Goal: Task Accomplishment & Management: Manage account settings

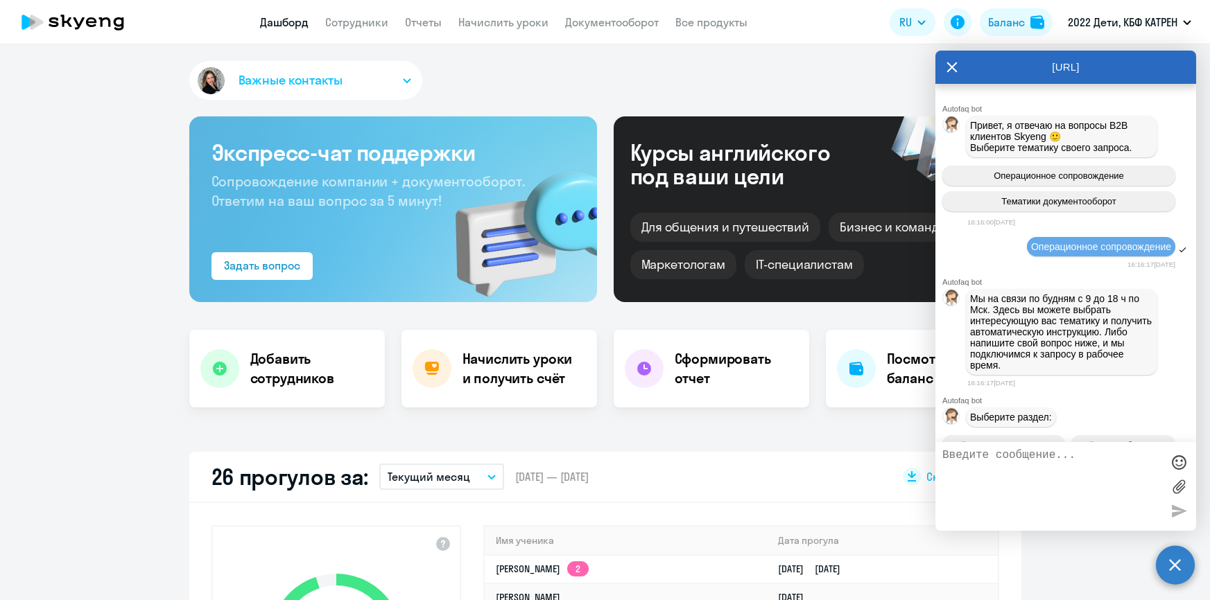
select select "30"
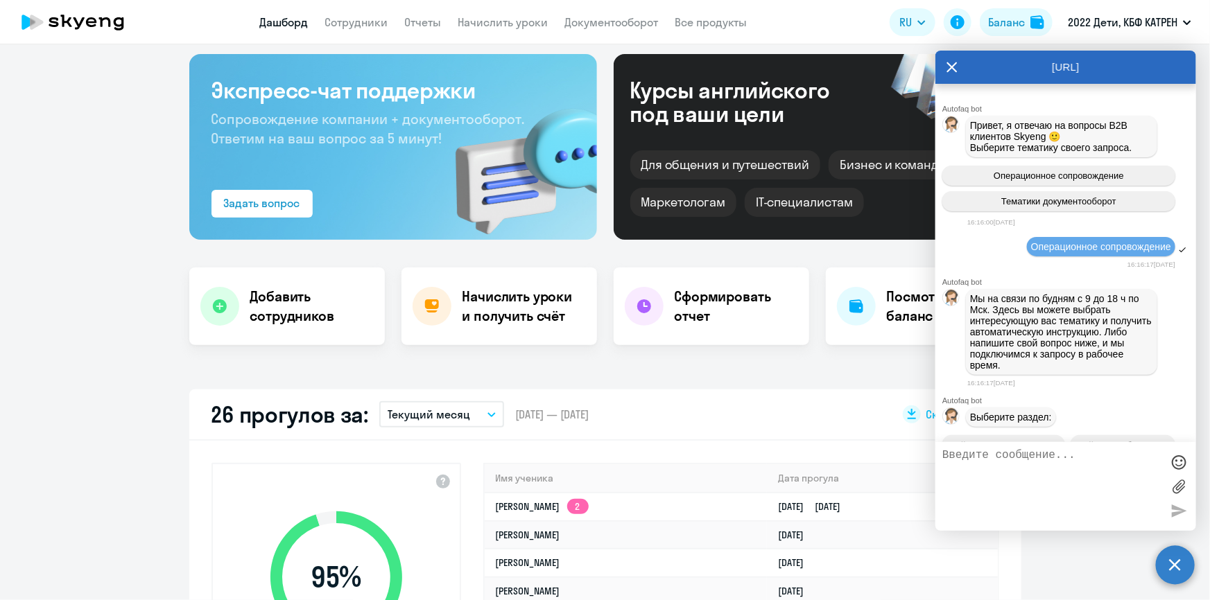
scroll to position [61036, 0]
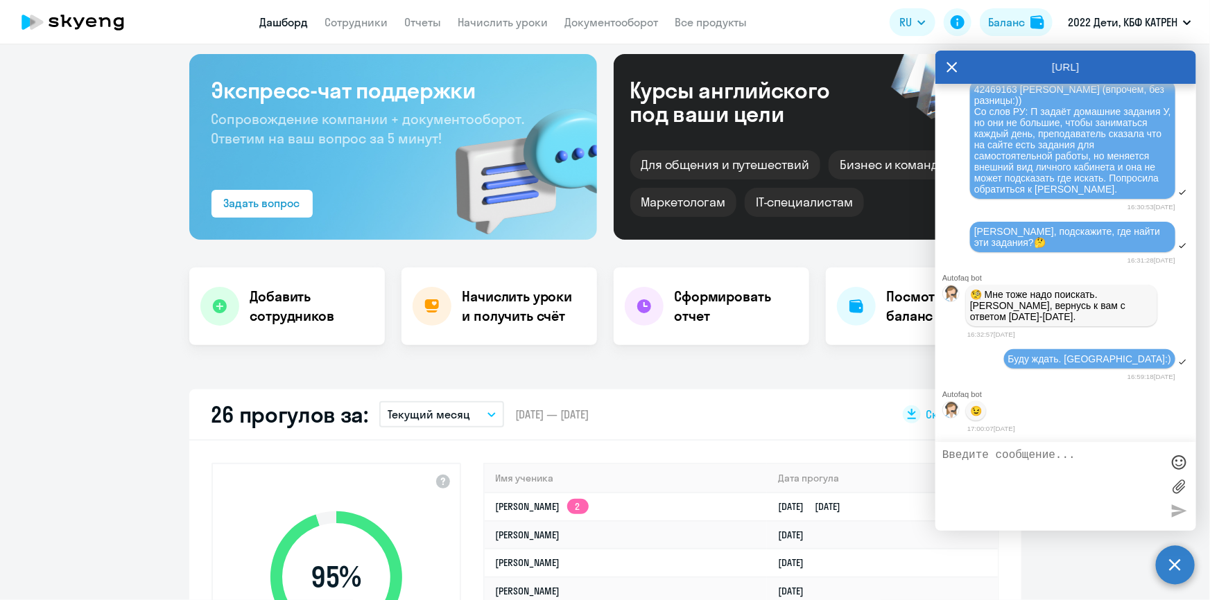
click at [291, 24] on link "Дашборд" at bounding box center [284, 22] width 49 height 14
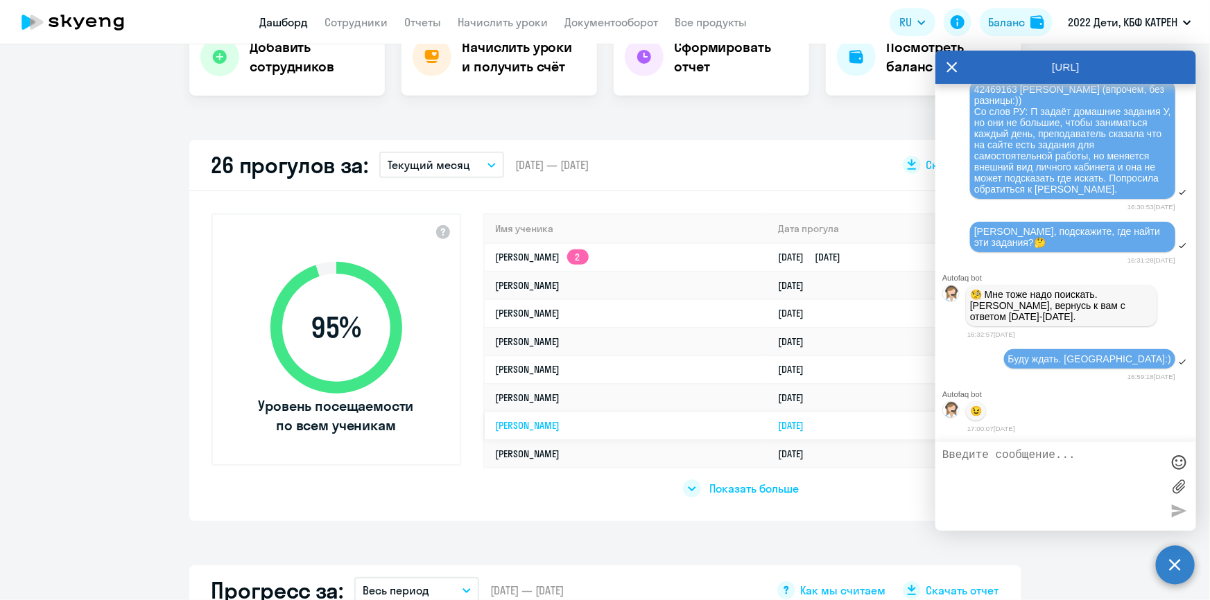
scroll to position [315, 0]
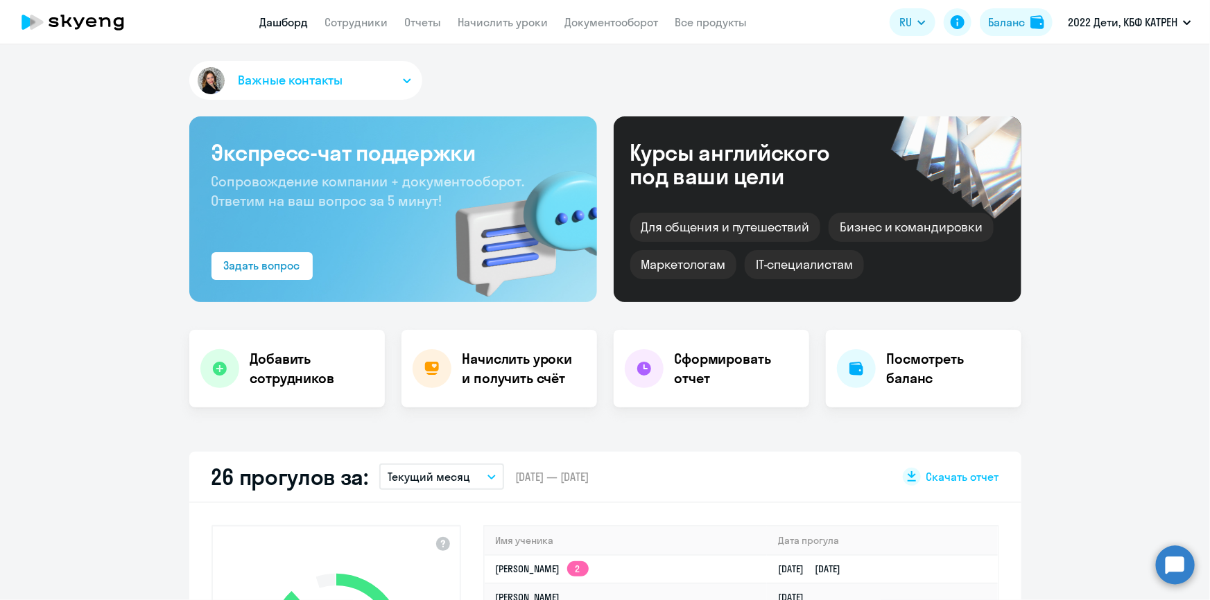
select select "30"
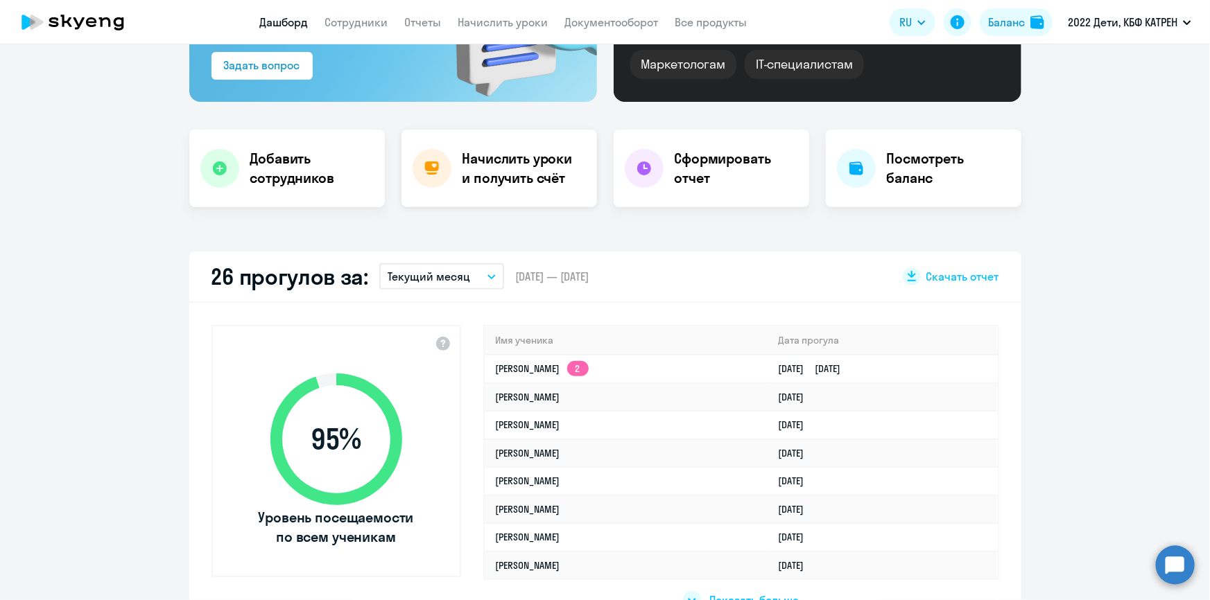
scroll to position [252, 0]
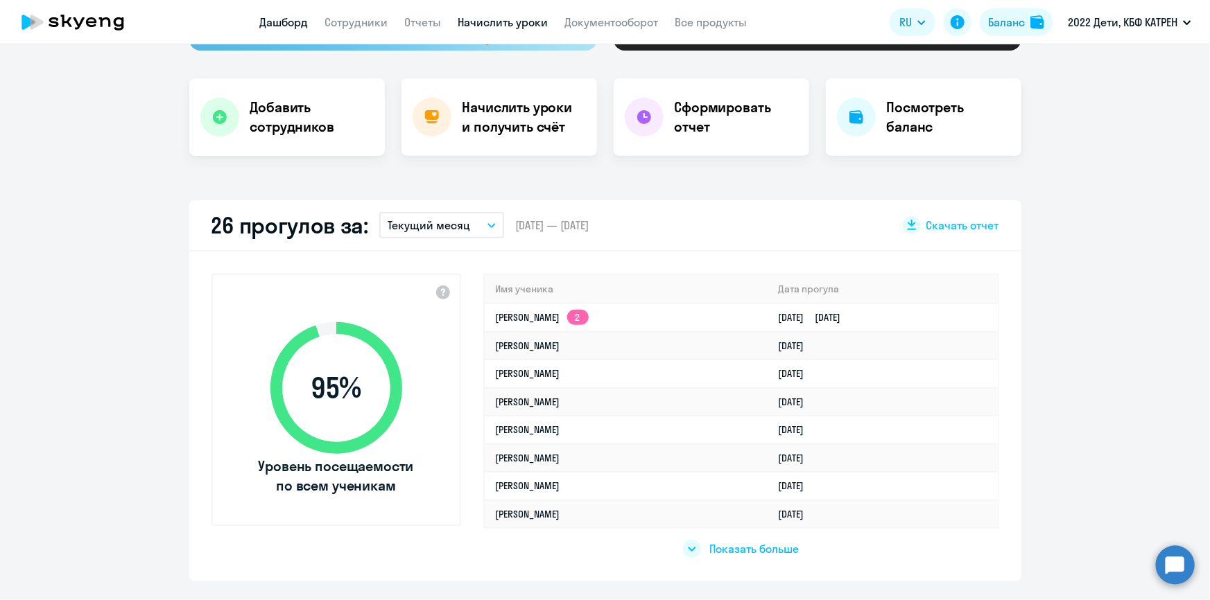
click at [476, 21] on link "Начислить уроки" at bounding box center [503, 22] width 90 height 14
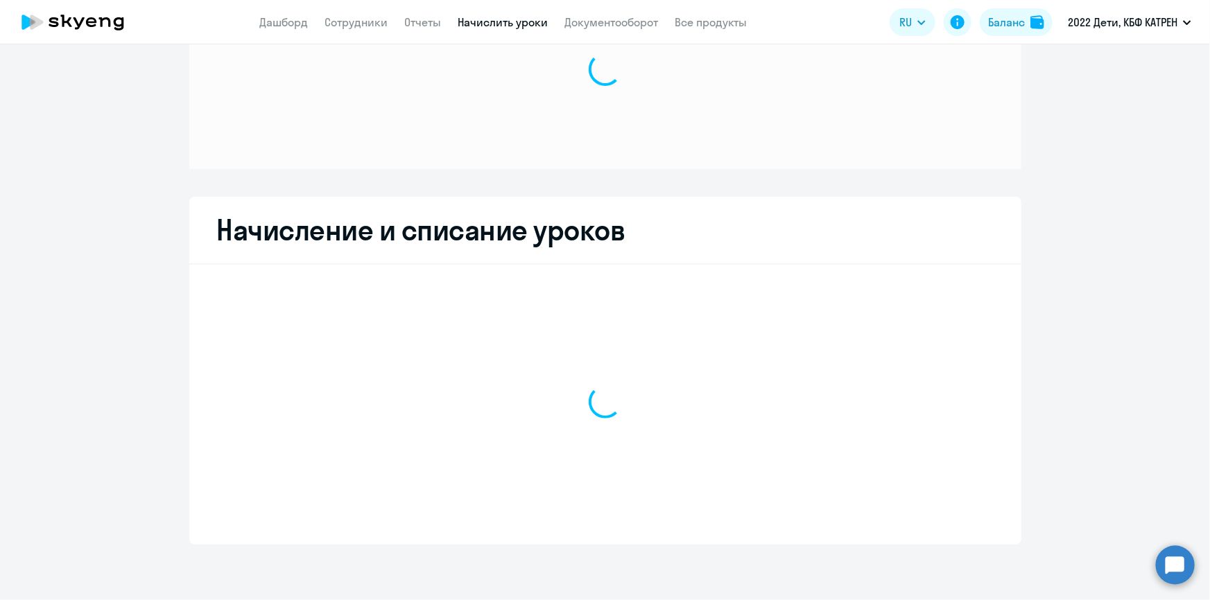
scroll to position [95, 0]
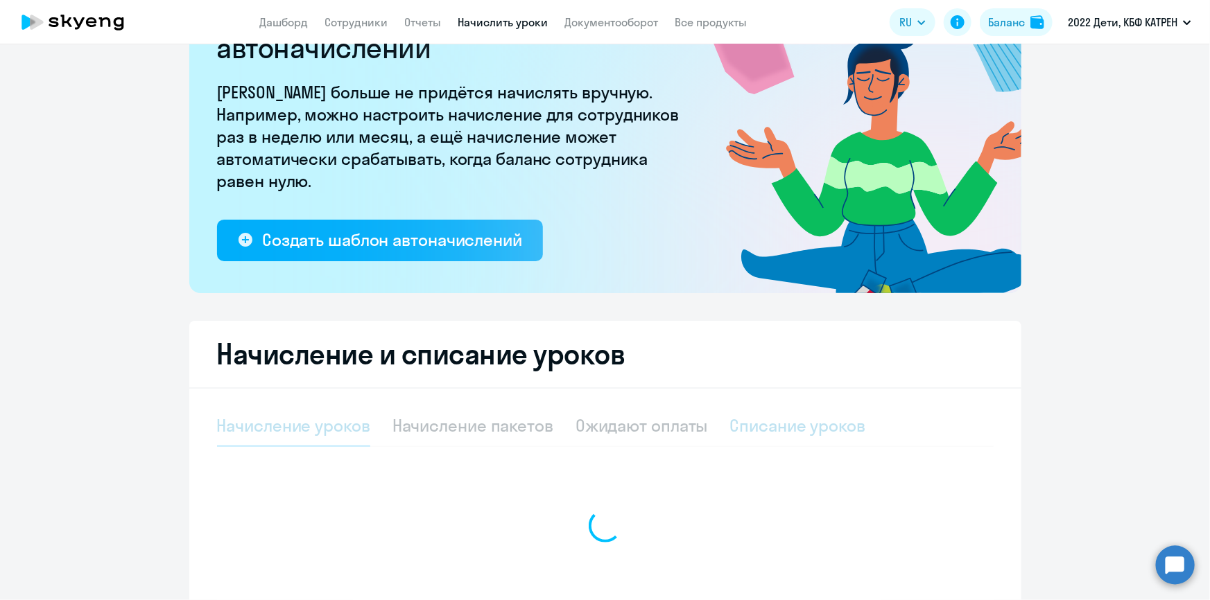
select select "10"
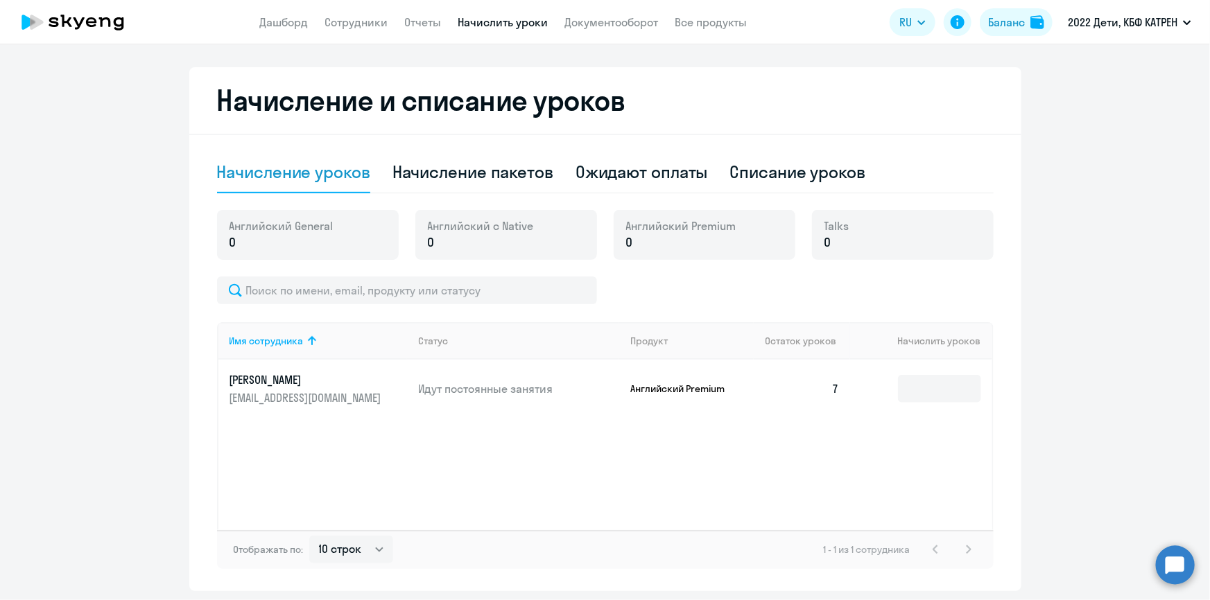
scroll to position [395, 0]
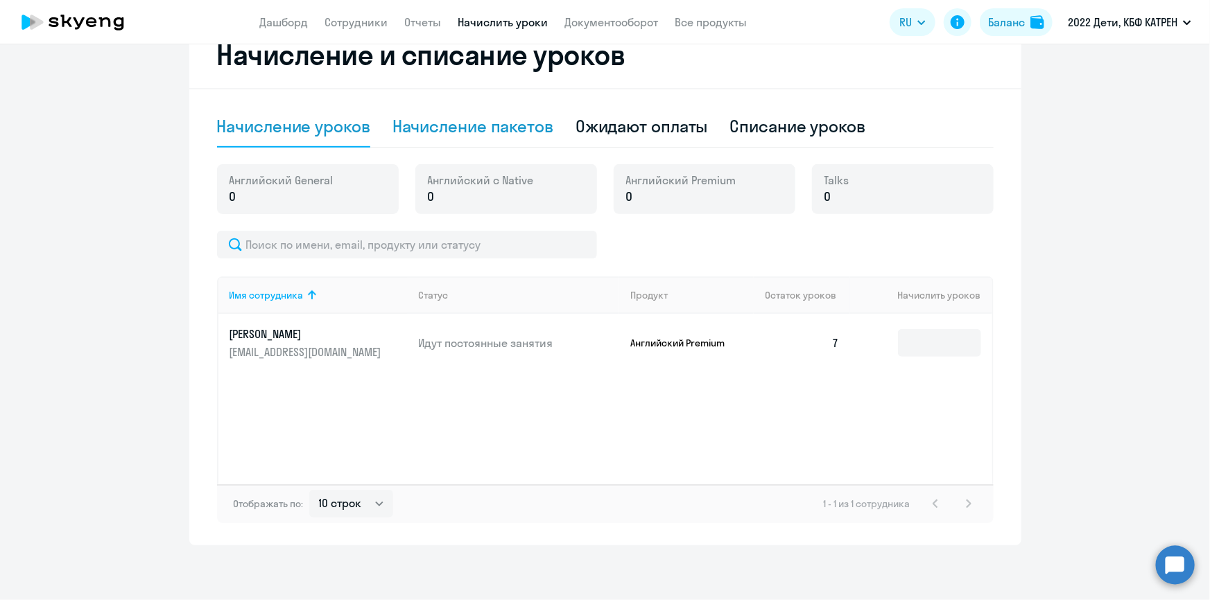
click at [501, 123] on div "Начисление пакетов" at bounding box center [472, 126] width 161 height 22
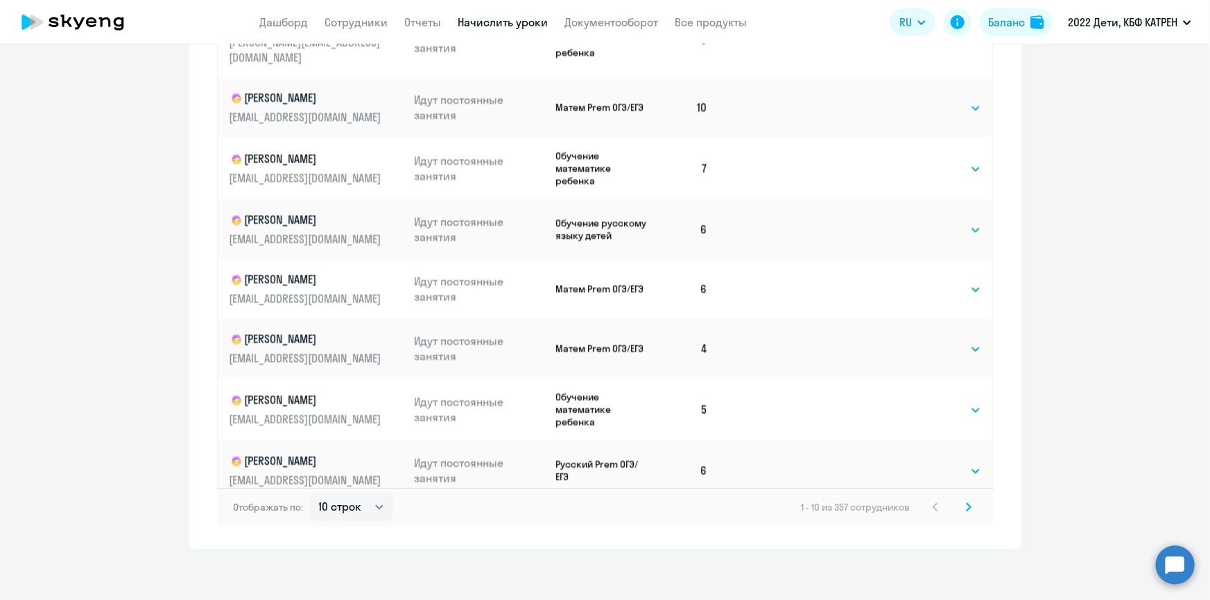
scroll to position [863, 0]
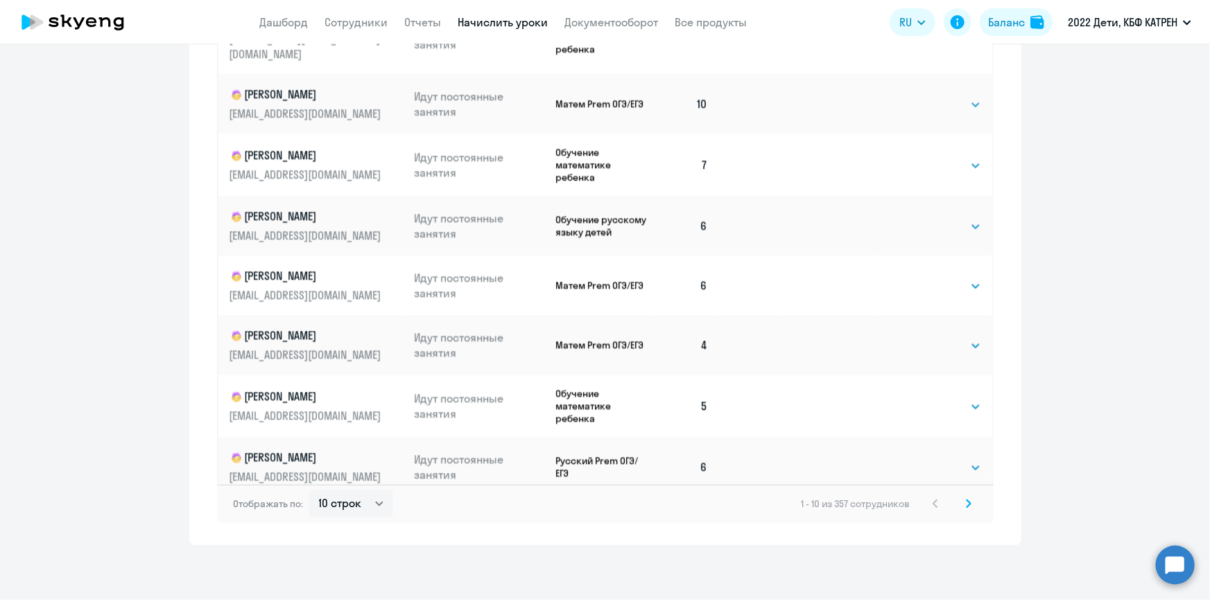
click at [967, 500] on icon at bounding box center [969, 504] width 4 height 8
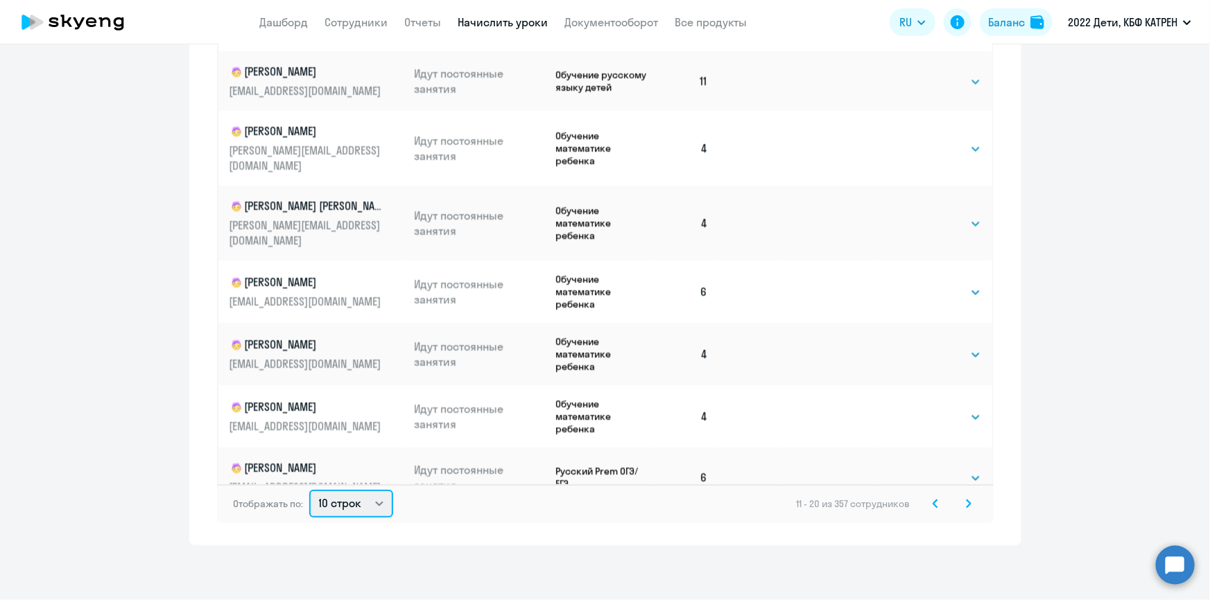
click at [367, 505] on select "10 строк 30 строк 50 строк" at bounding box center [351, 504] width 84 height 28
select select "50"
click at [309, 490] on select "10 строк 30 строк 50 строк" at bounding box center [351, 504] width 84 height 28
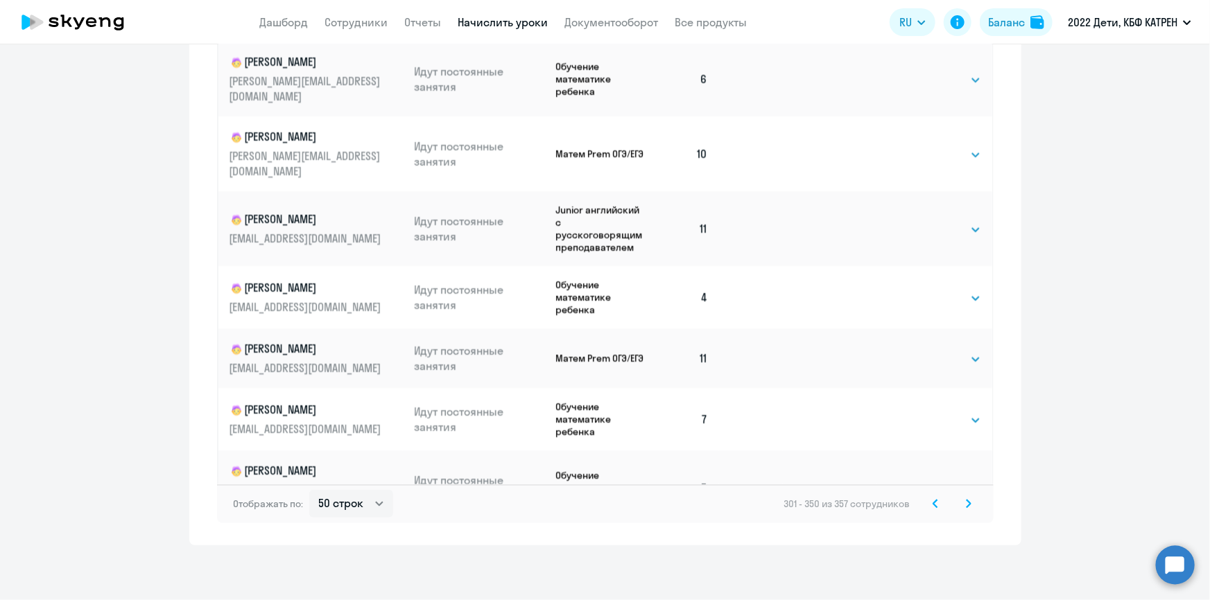
click at [933, 506] on icon at bounding box center [936, 504] width 6 height 10
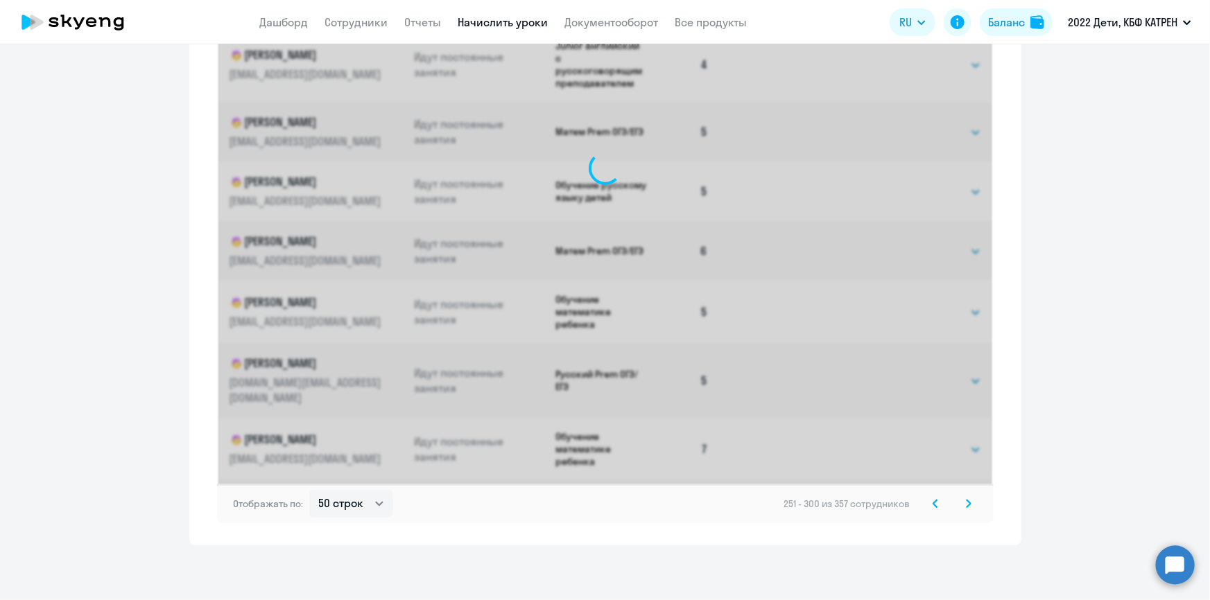
click at [933, 506] on icon at bounding box center [936, 504] width 6 height 10
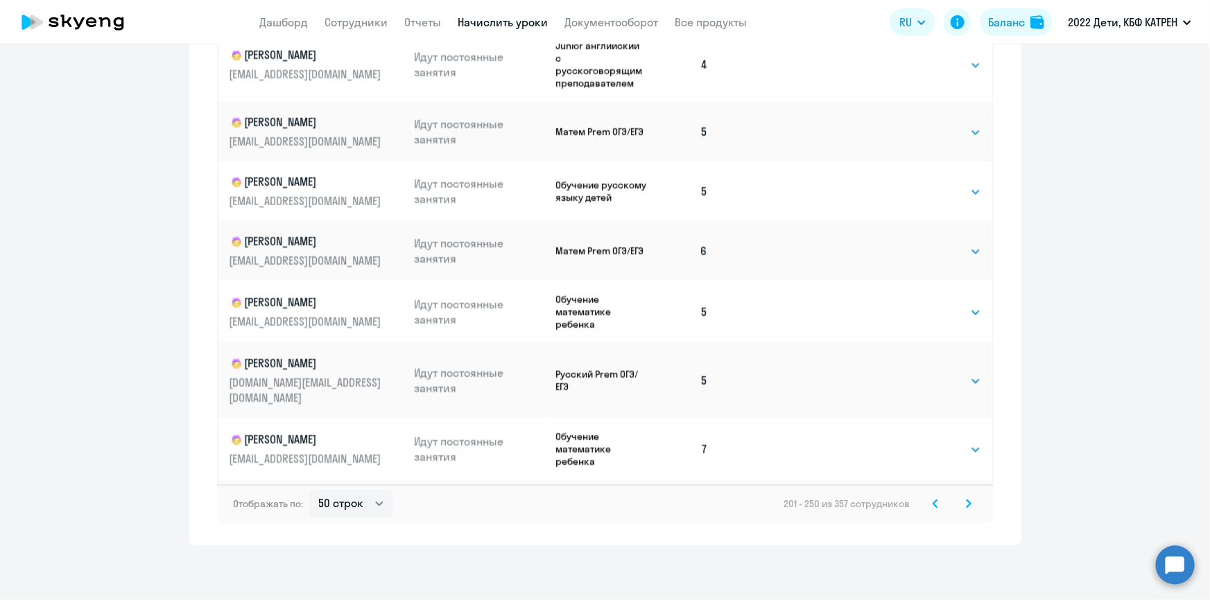
click at [933, 506] on icon at bounding box center [936, 504] width 6 height 10
click at [928, 506] on div "1 - 50 из 357 сотрудников" at bounding box center [887, 504] width 177 height 17
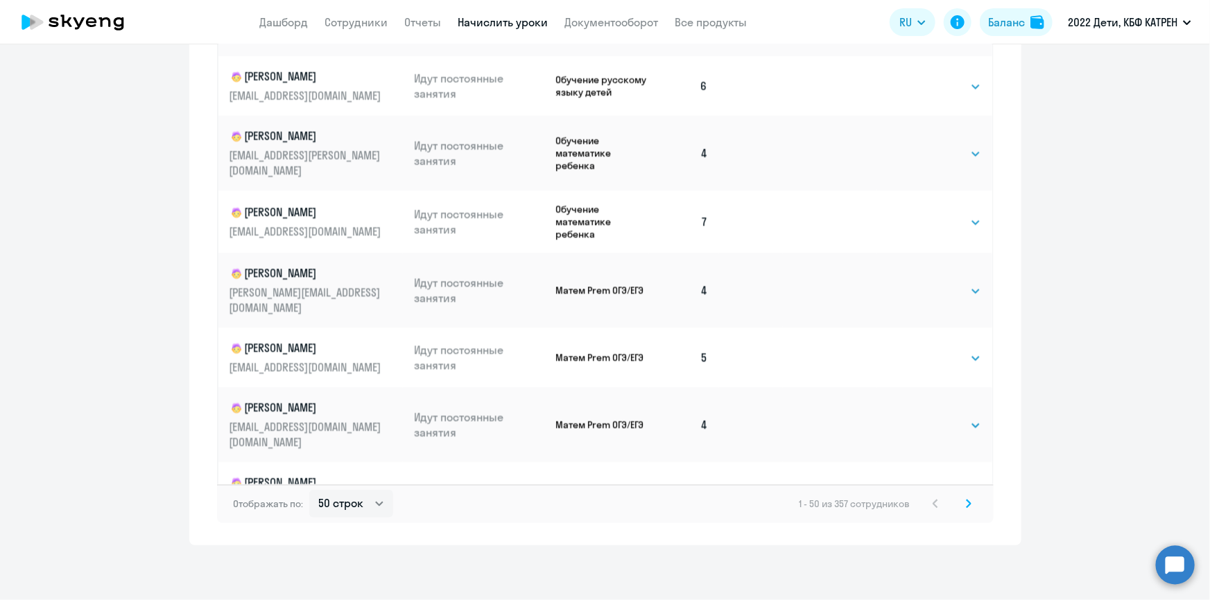
scroll to position [2538, 0]
click at [966, 506] on icon at bounding box center [969, 504] width 6 height 10
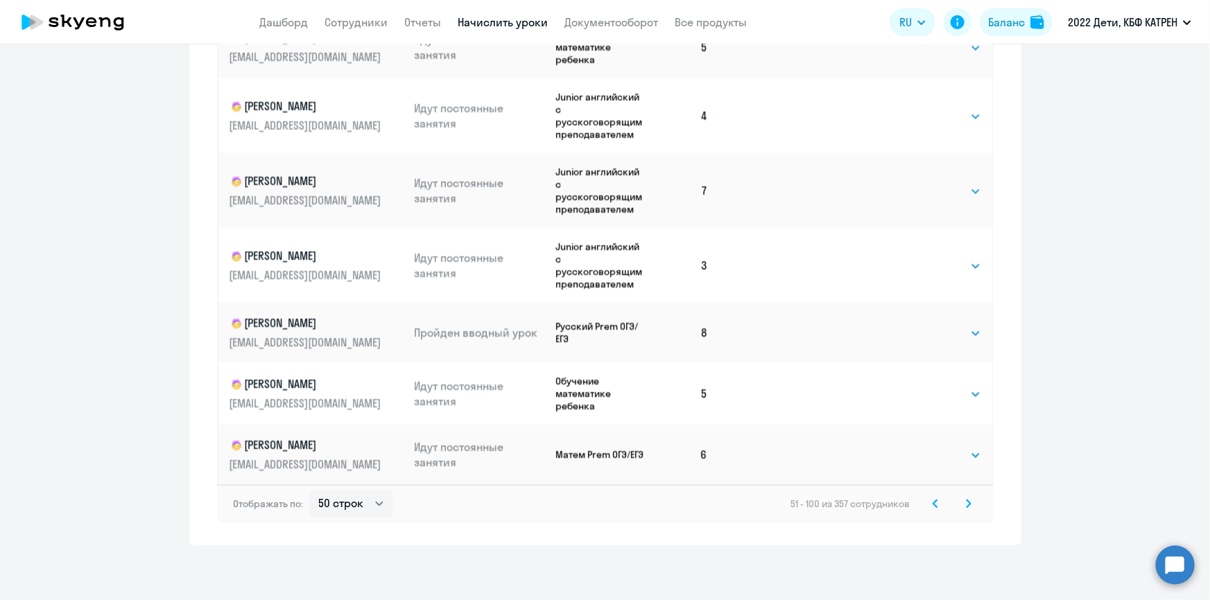
scroll to position [2604, 0]
click at [960, 504] on svg-icon at bounding box center [968, 504] width 17 height 17
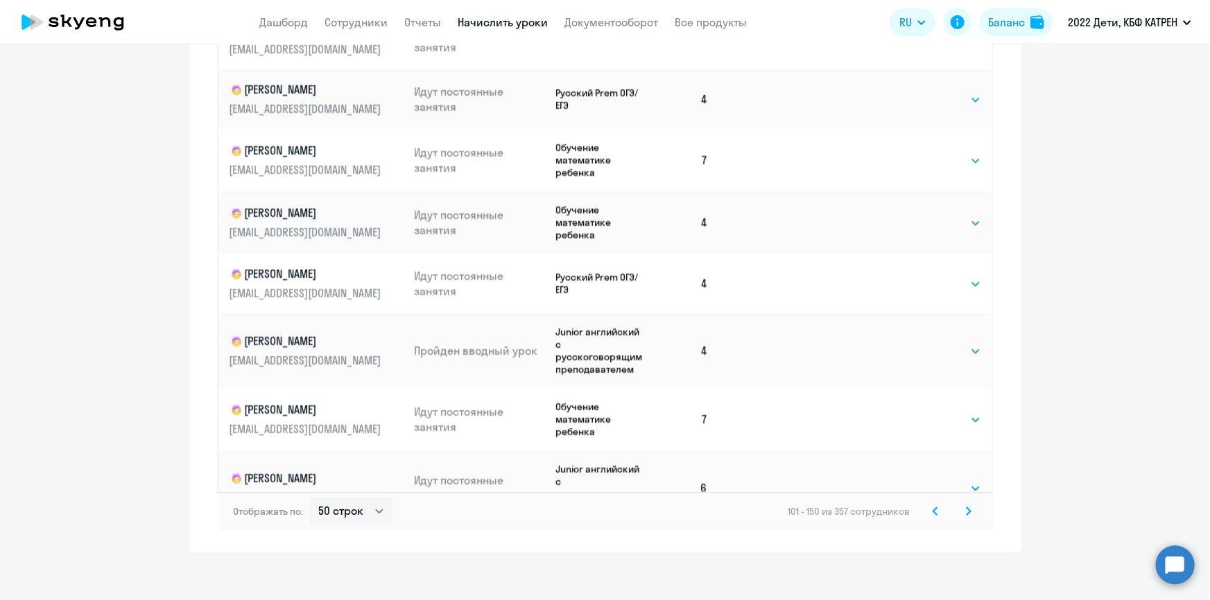
scroll to position [863, 0]
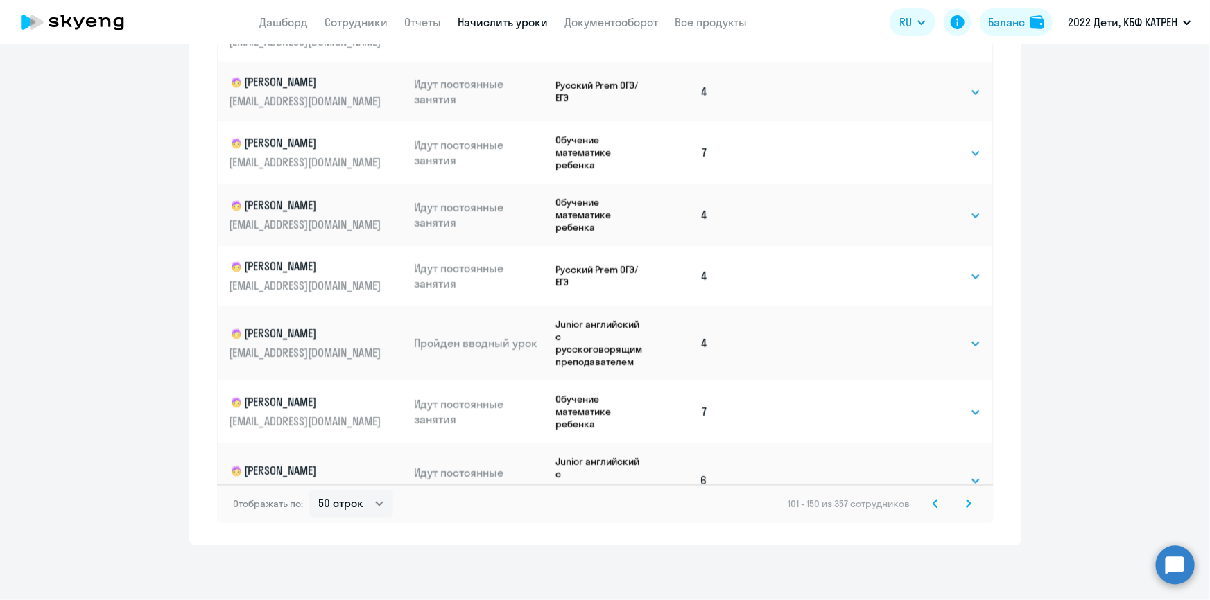
click at [969, 503] on svg-icon at bounding box center [968, 504] width 17 height 17
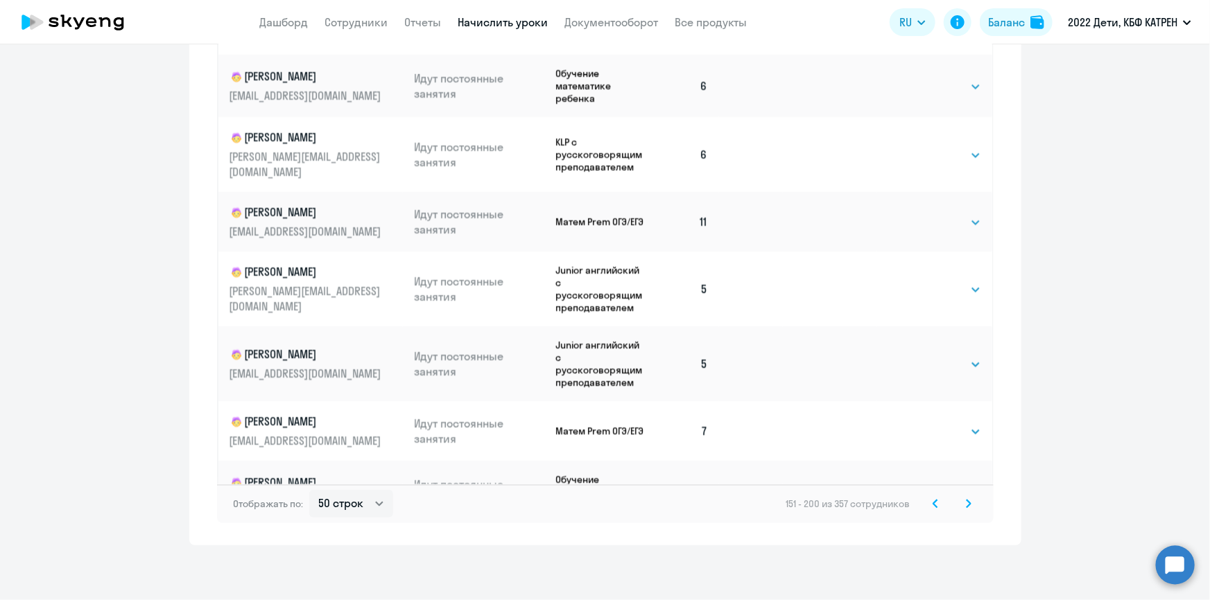
scroll to position [2604, 0]
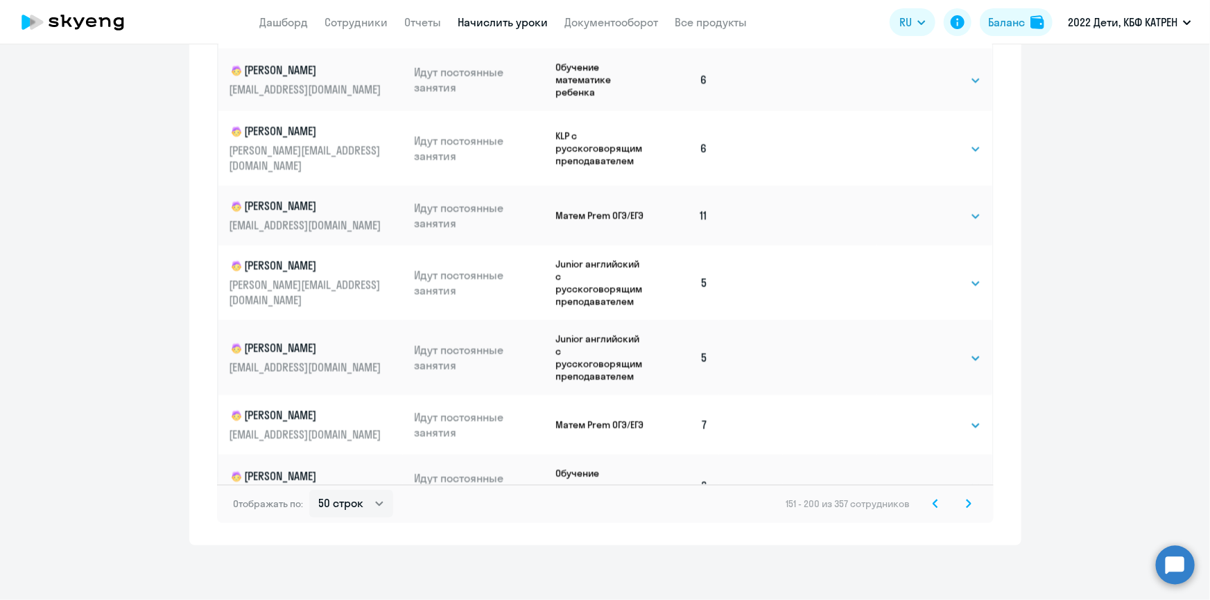
click at [966, 505] on icon at bounding box center [969, 504] width 6 height 10
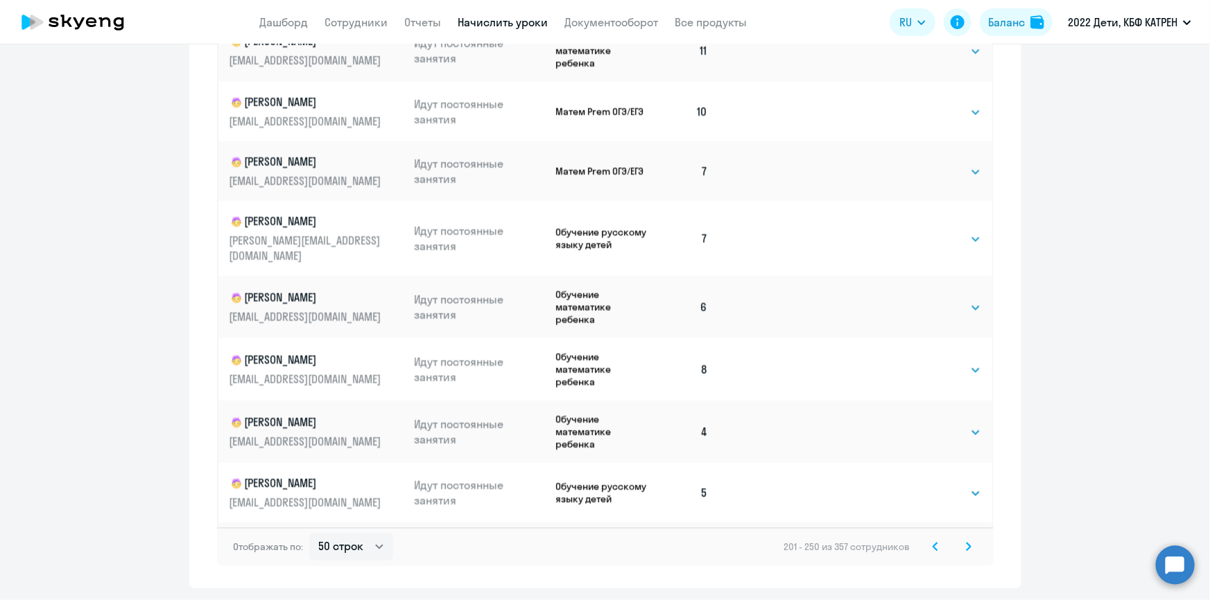
scroll to position [863, 0]
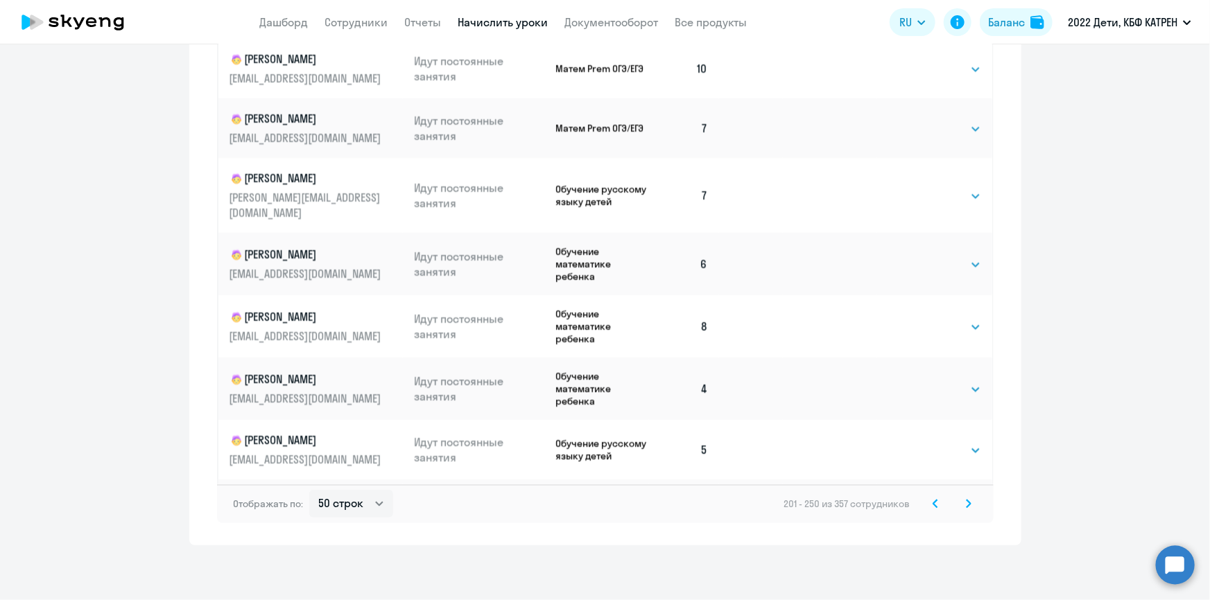
click at [967, 502] on icon at bounding box center [969, 504] width 4 height 8
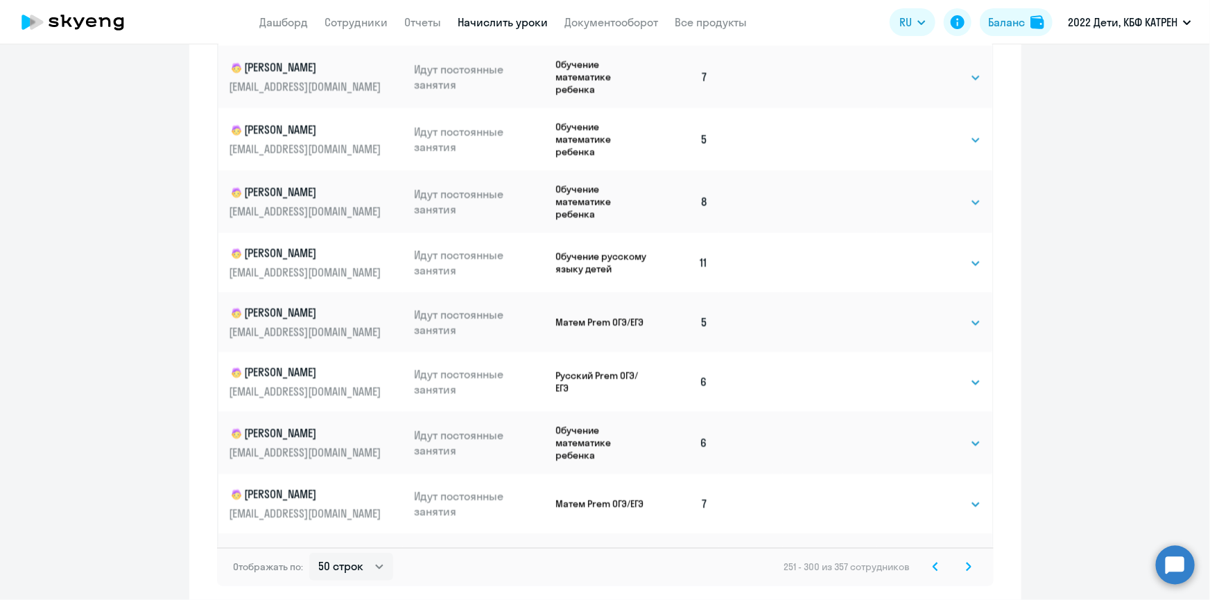
scroll to position [2664, 0]
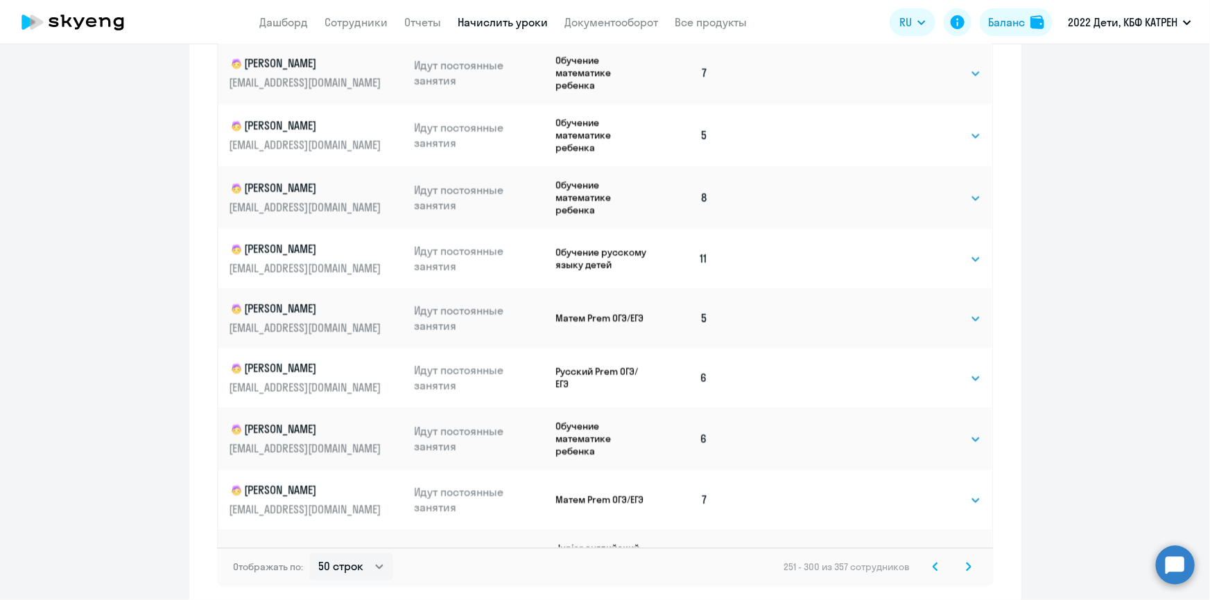
click at [966, 569] on icon at bounding box center [969, 567] width 6 height 10
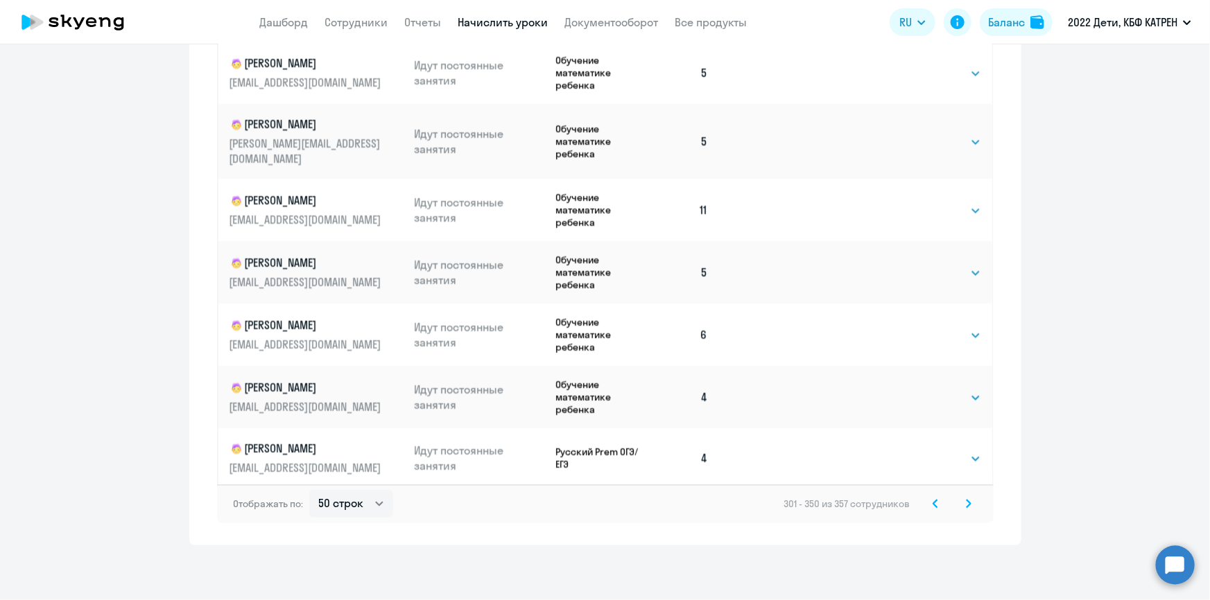
scroll to position [2610, 0]
click at [966, 506] on icon at bounding box center [969, 504] width 6 height 10
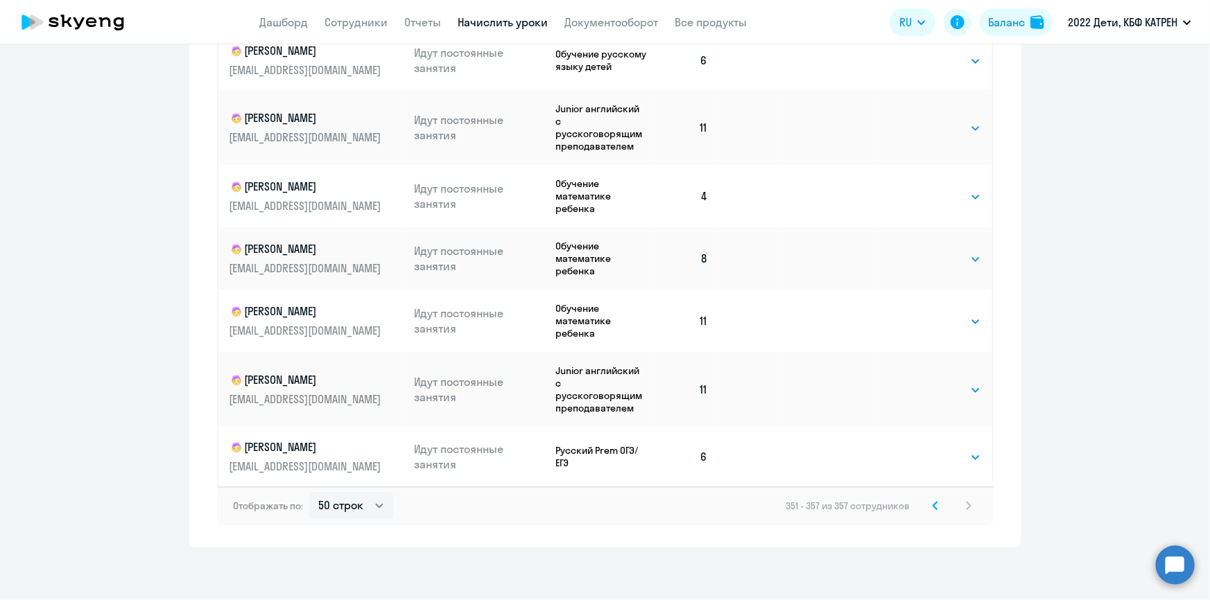
scroll to position [736, 0]
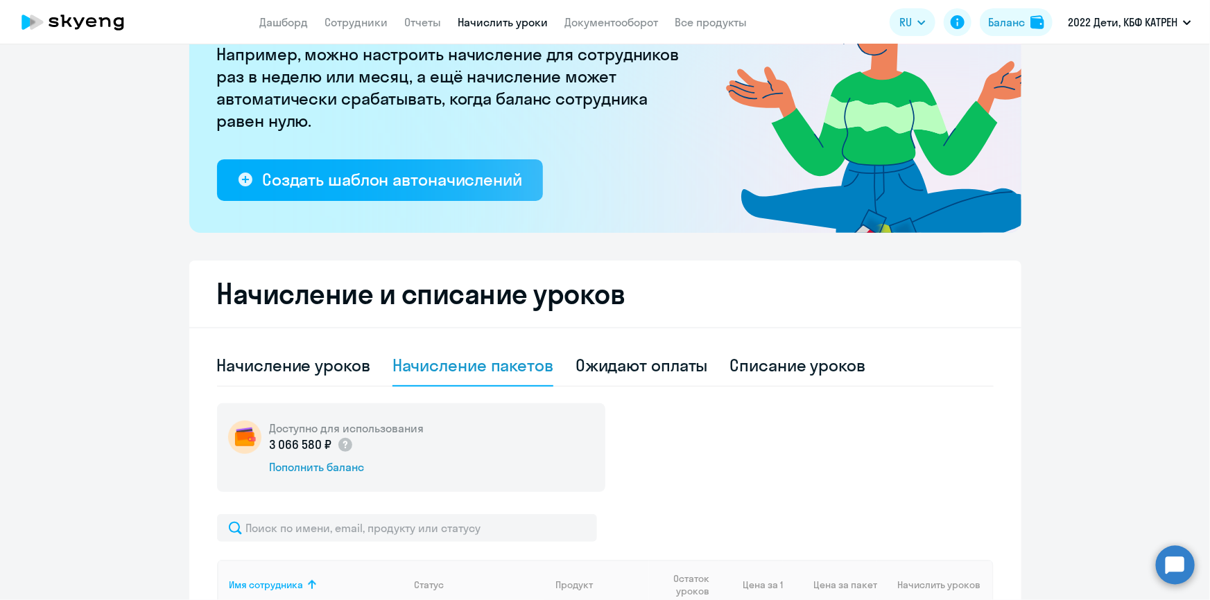
scroll to position [42, 0]
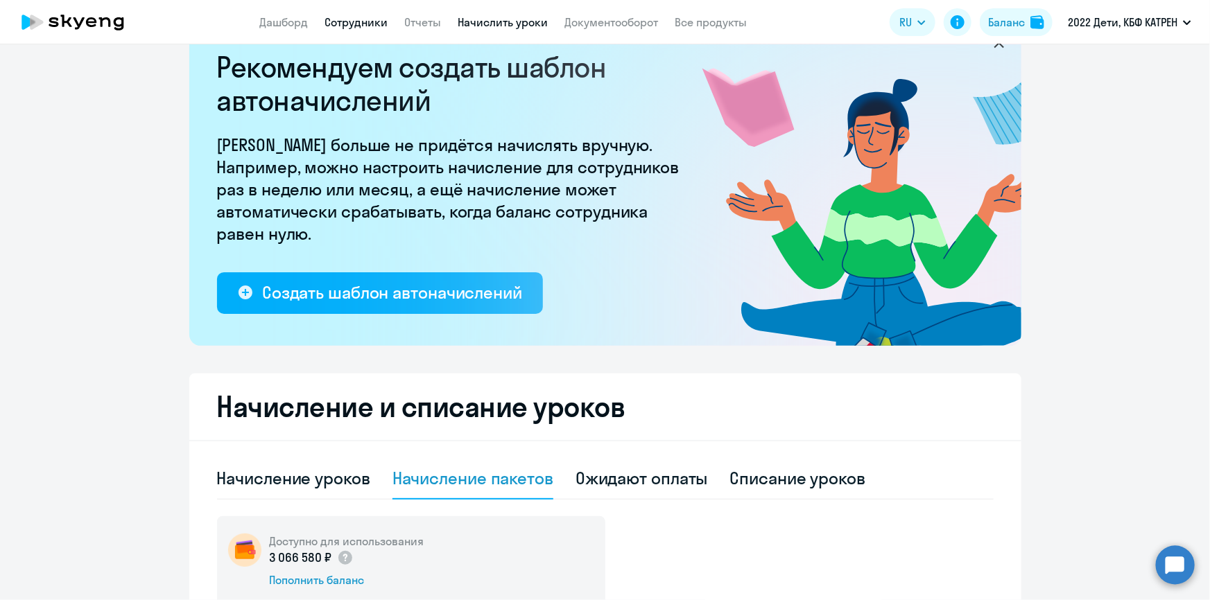
click at [346, 17] on link "Сотрудники" at bounding box center [356, 22] width 63 height 14
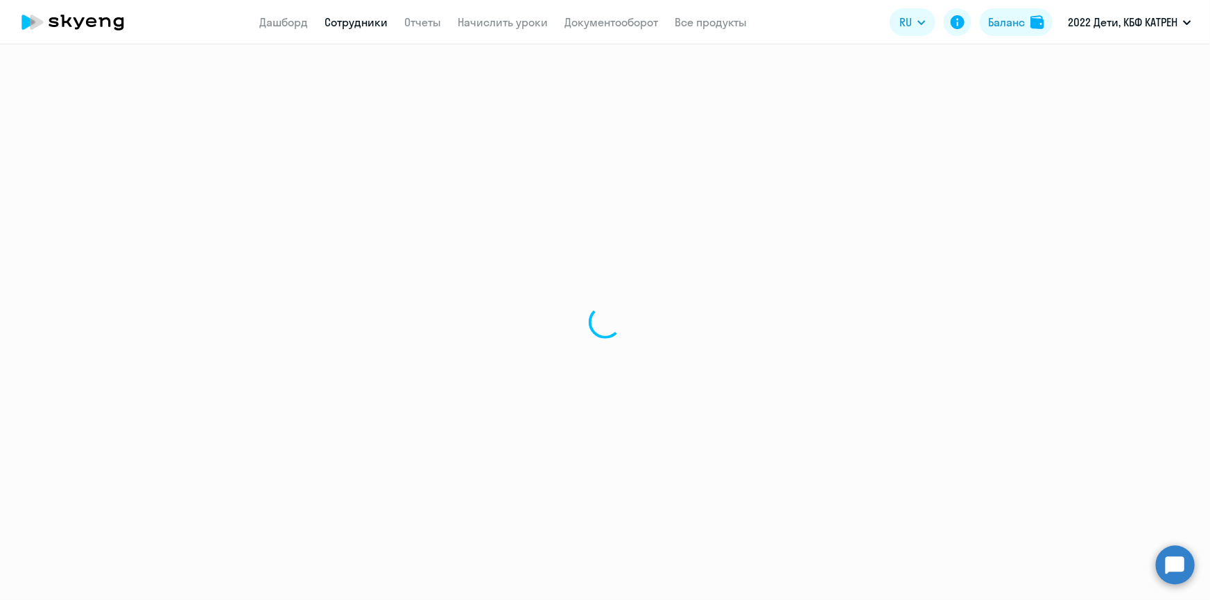
select select "30"
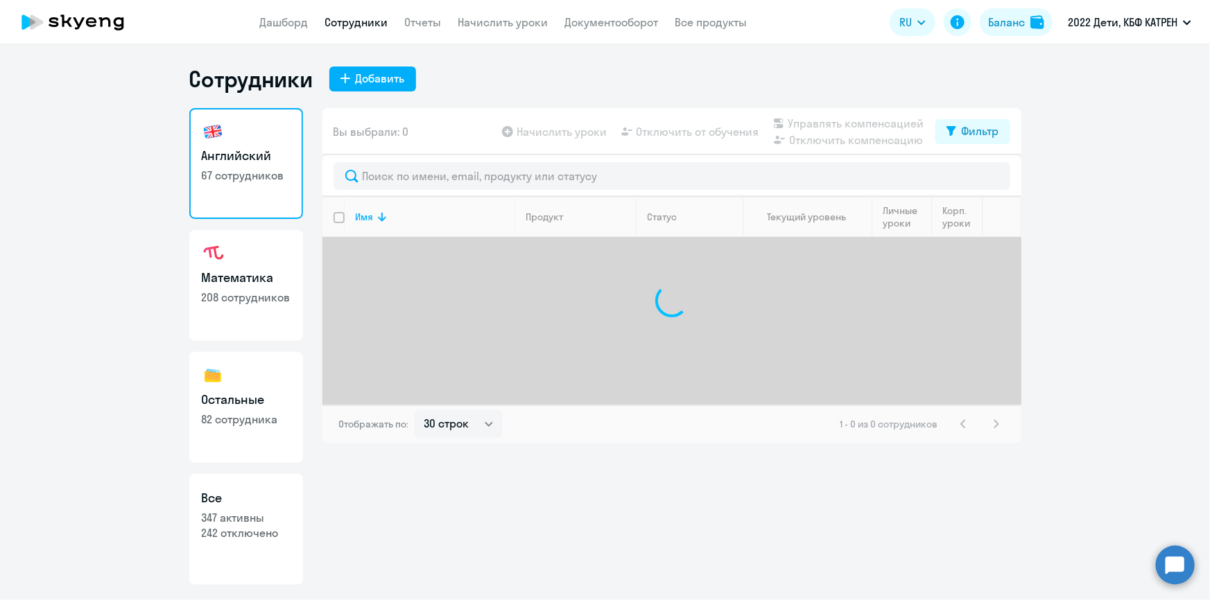
click at [237, 510] on p "347 активны" at bounding box center [246, 517] width 89 height 15
select select "30"
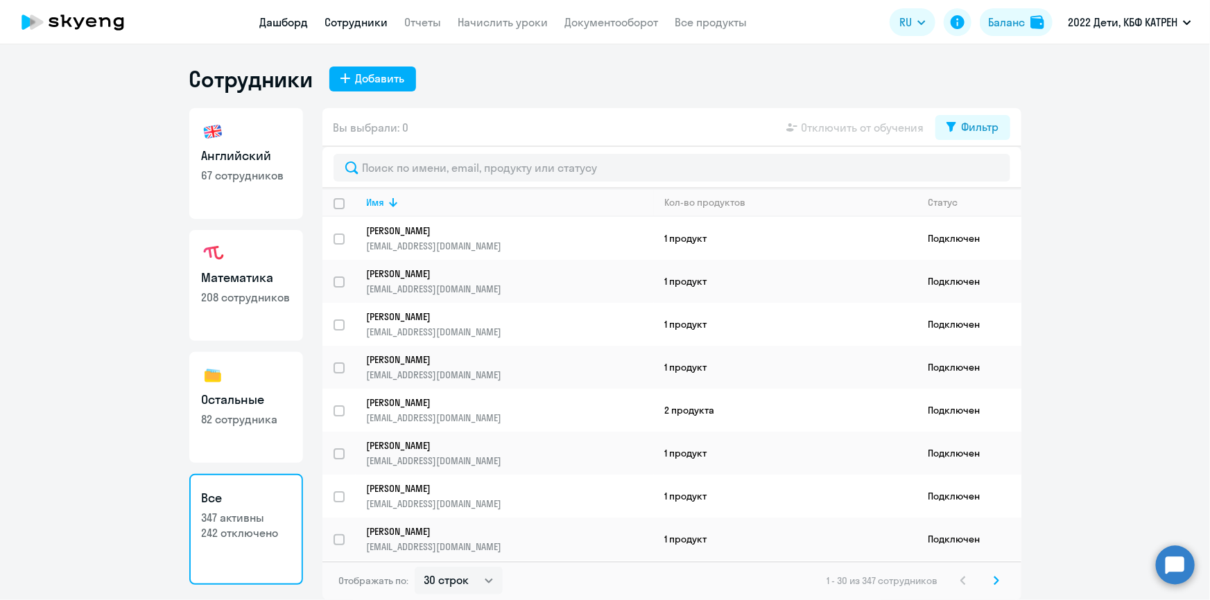
click at [297, 19] on link "Дашборд" at bounding box center [284, 22] width 49 height 14
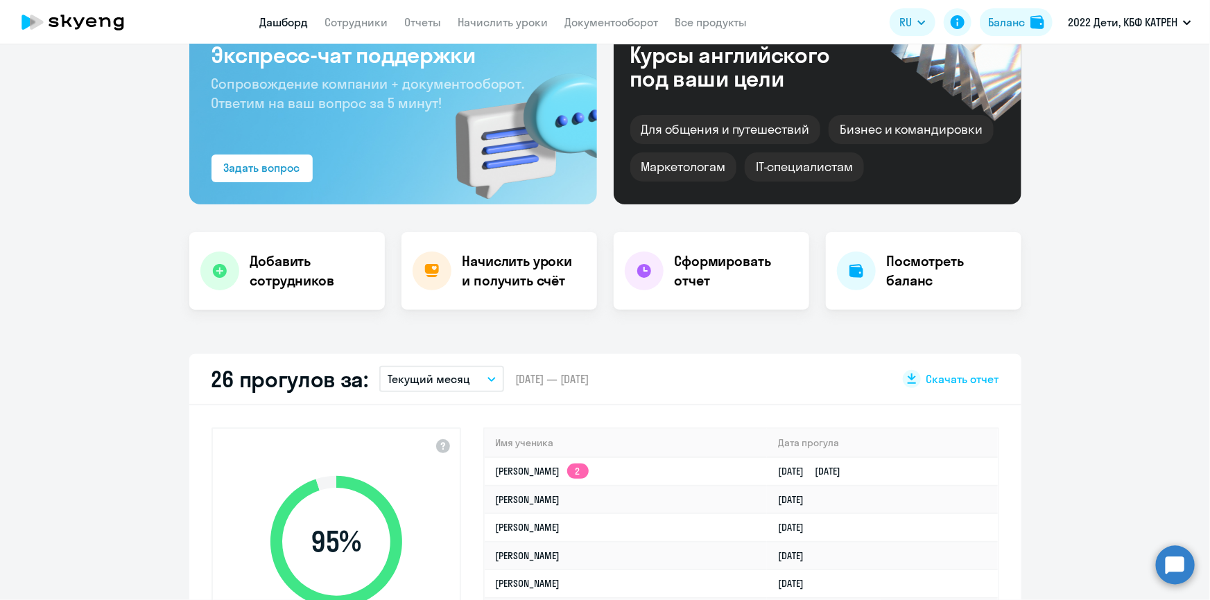
scroll to position [125, 0]
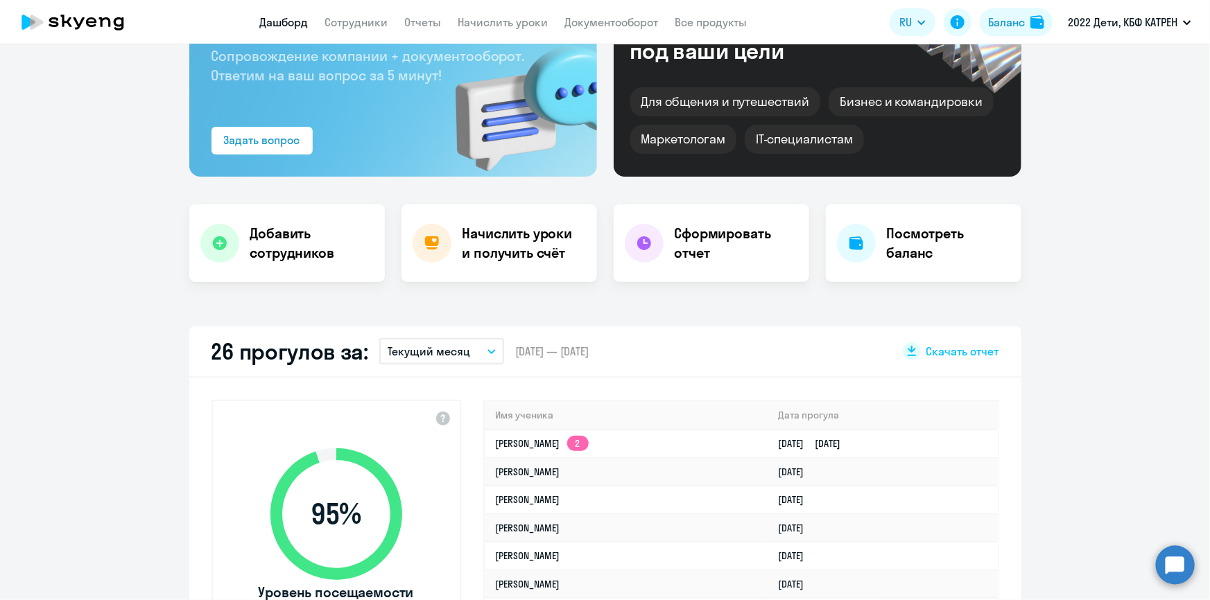
select select "30"
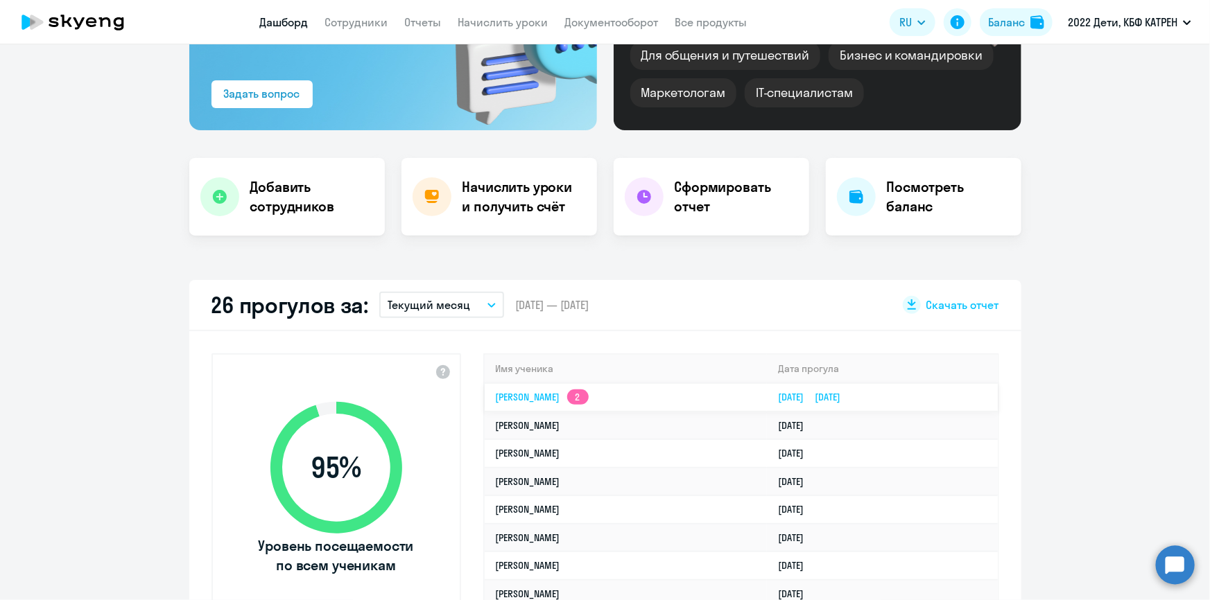
scroll to position [252, 0]
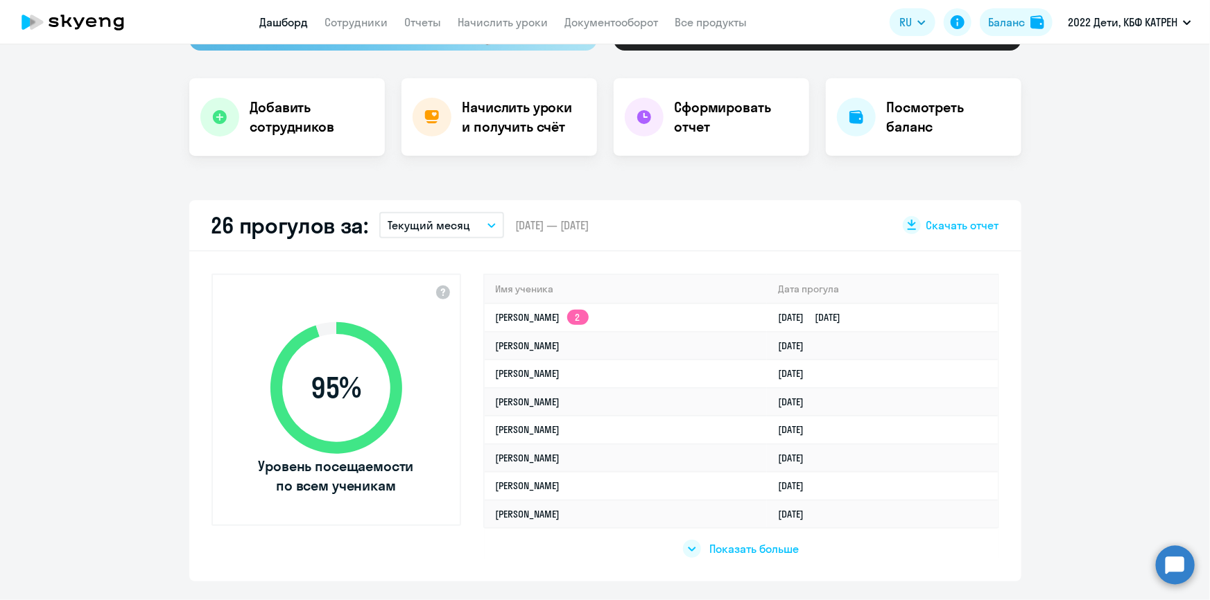
click at [737, 548] on span "Показать больше" at bounding box center [753, 549] width 89 height 15
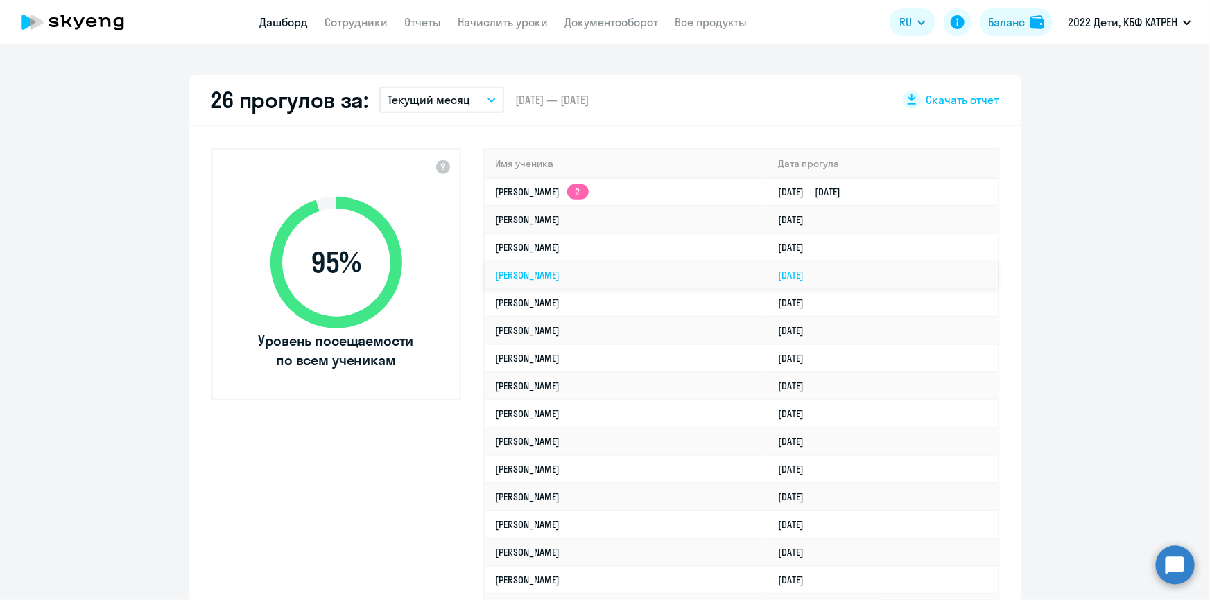
scroll to position [378, 0]
click at [1174, 566] on circle at bounding box center [1175, 565] width 39 height 39
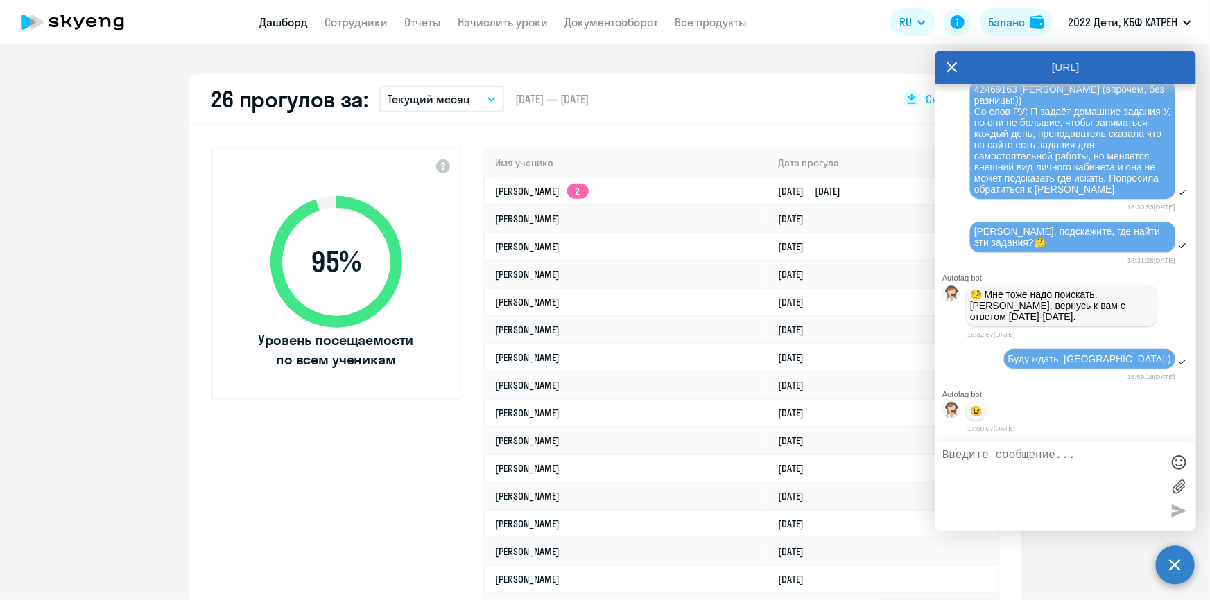
scroll to position [58649, 0]
